Goal: Navigation & Orientation: Find specific page/section

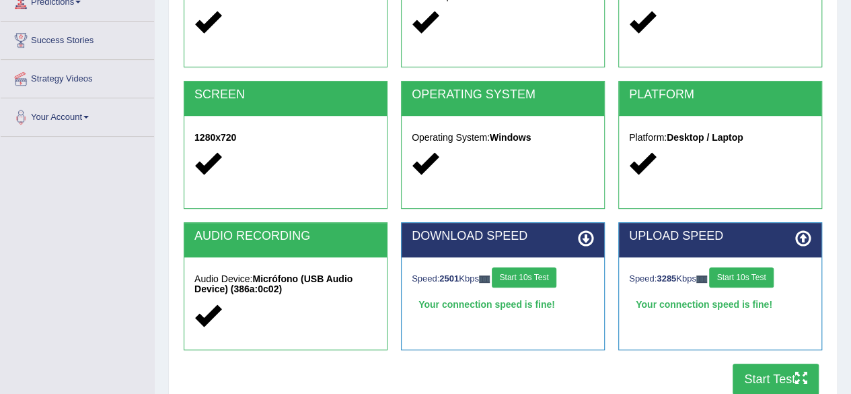
scroll to position [199, 0]
